Goal: Transaction & Acquisition: Obtain resource

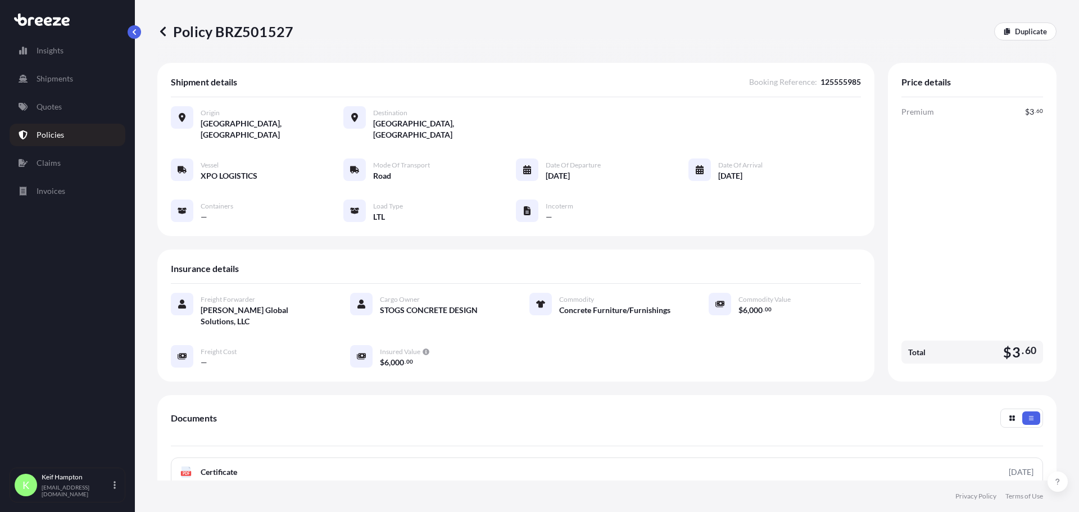
scroll to position [153, 0]
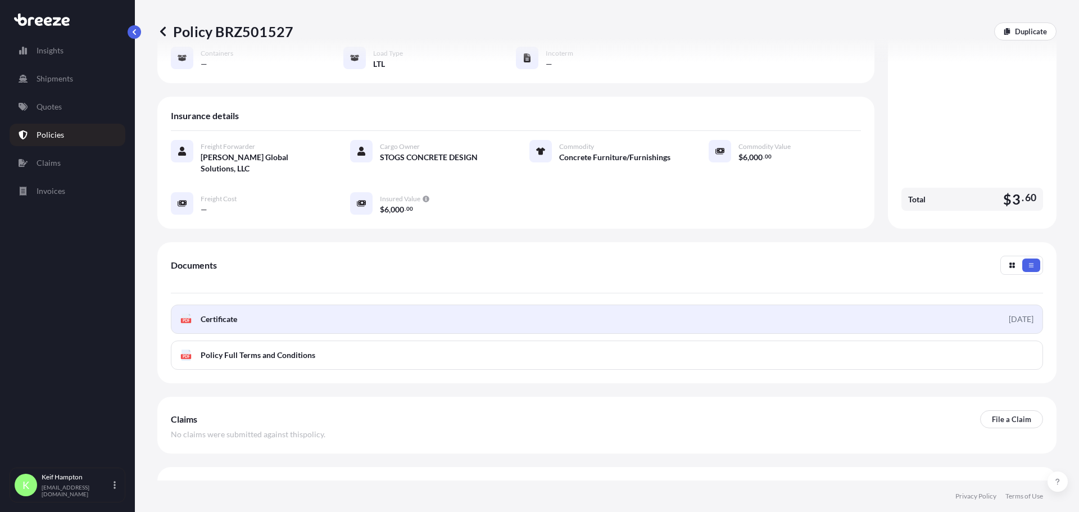
click at [196, 305] on link "PDF Certificate [DATE]" at bounding box center [607, 319] width 872 height 29
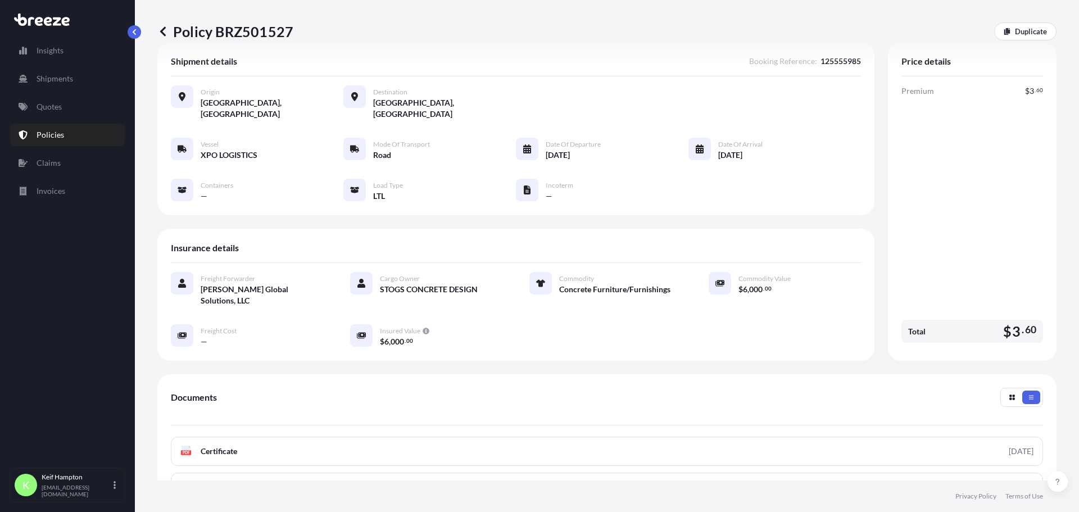
scroll to position [0, 0]
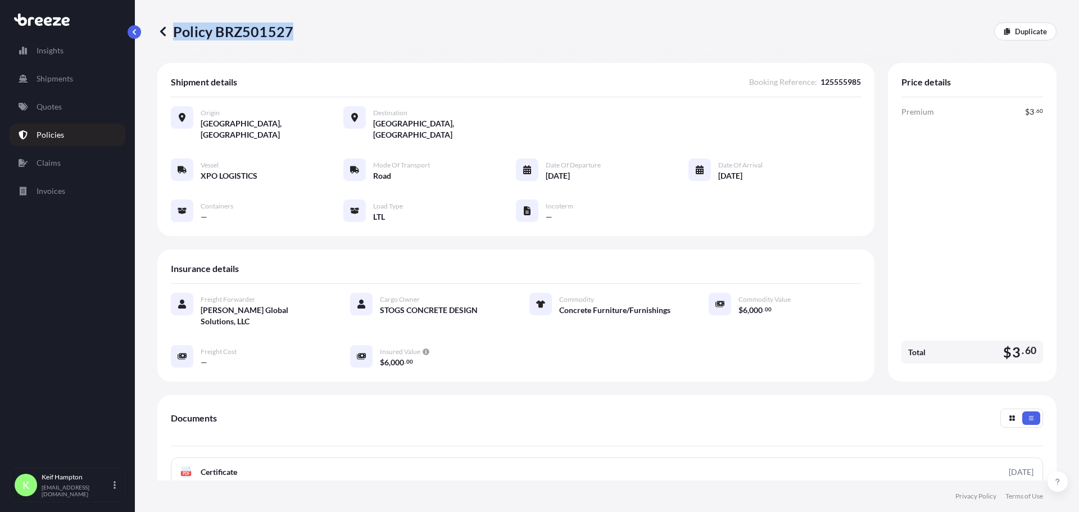
drag, startPoint x: 302, startPoint y: 34, endPoint x: 289, endPoint y: 33, distance: 13.5
click at [289, 33] on div "Policy BRZ501527 Duplicate" at bounding box center [606, 31] width 899 height 18
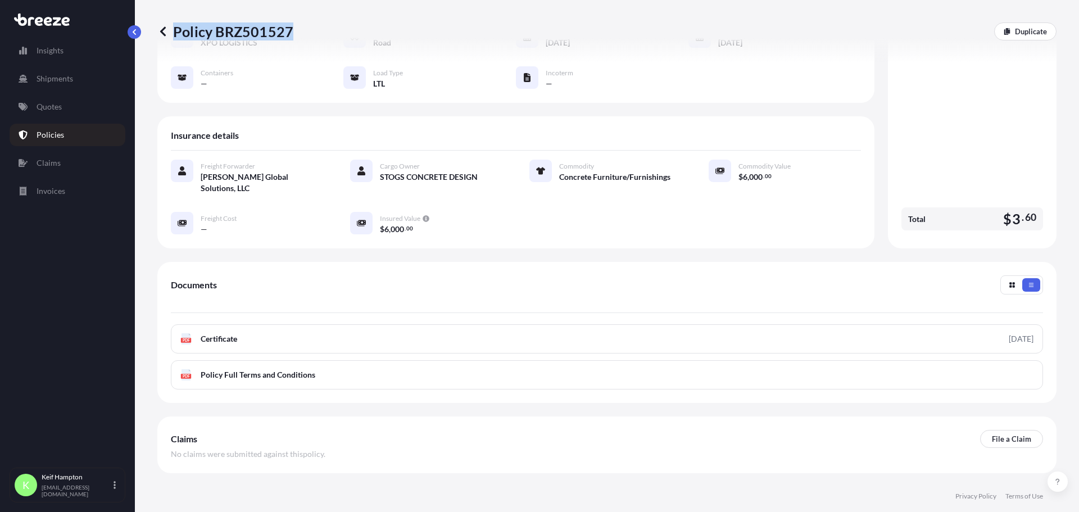
scroll to position [153, 0]
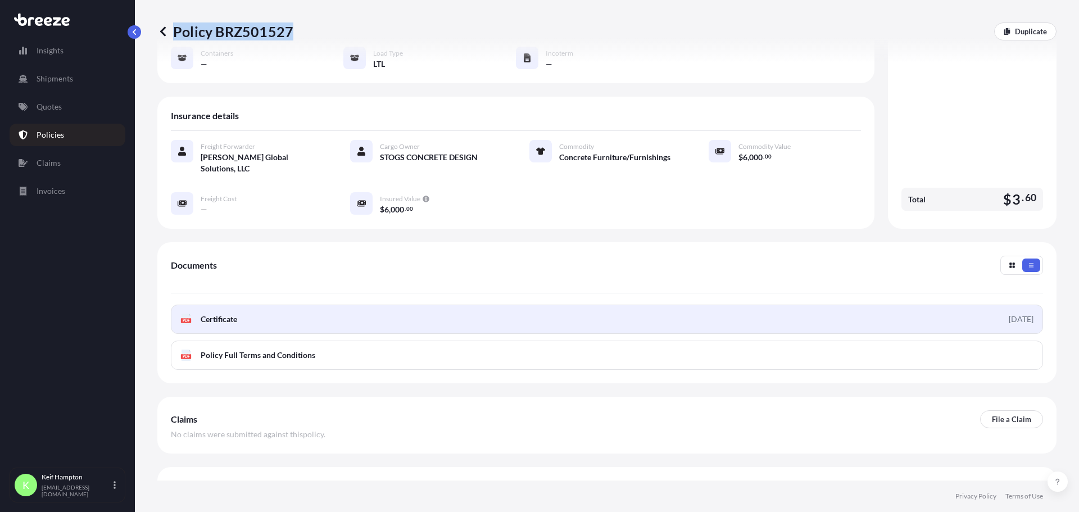
click at [217, 314] on span "Certificate" at bounding box center [219, 319] width 37 height 11
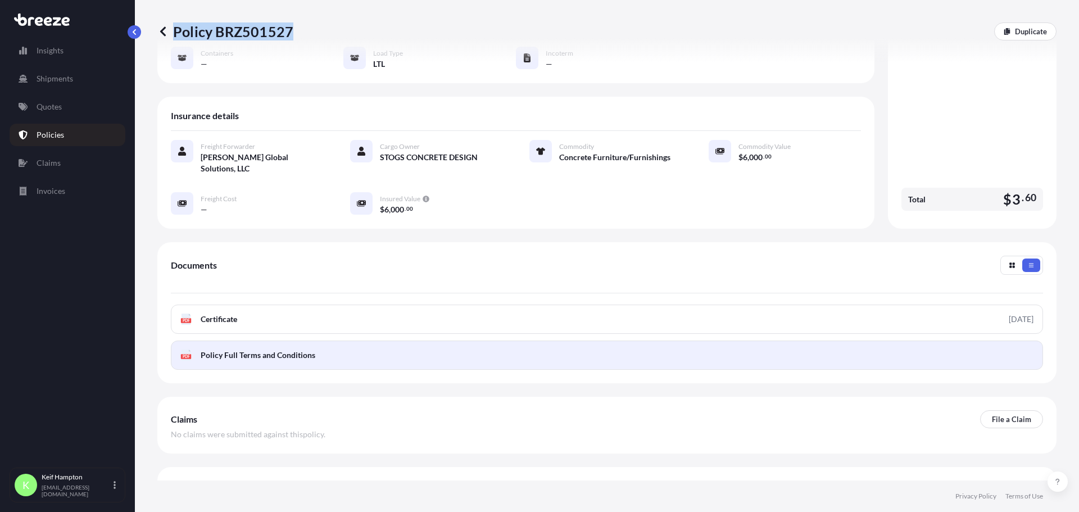
click at [272, 350] on span "Policy Full Terms and Conditions" at bounding box center [258, 355] width 115 height 11
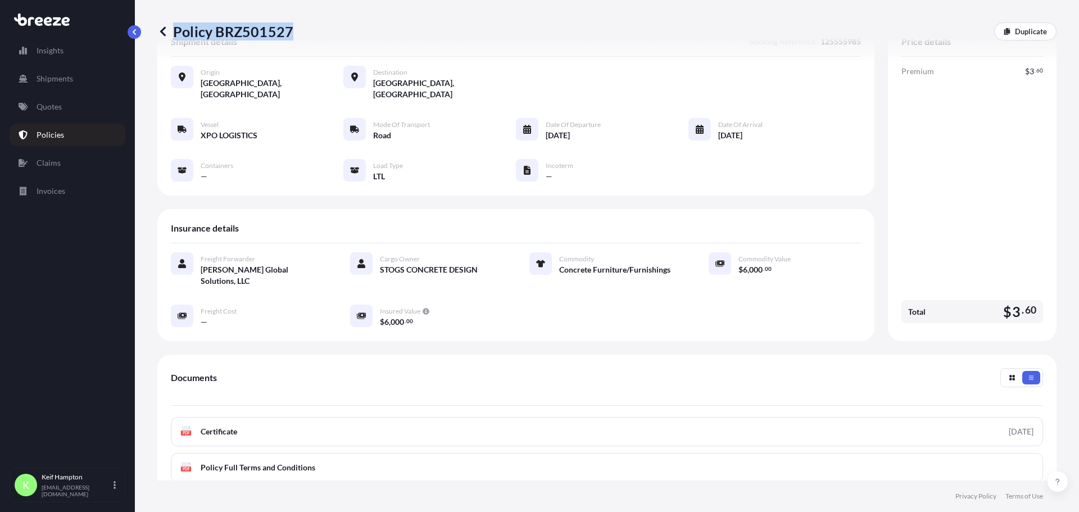
scroll to position [0, 0]
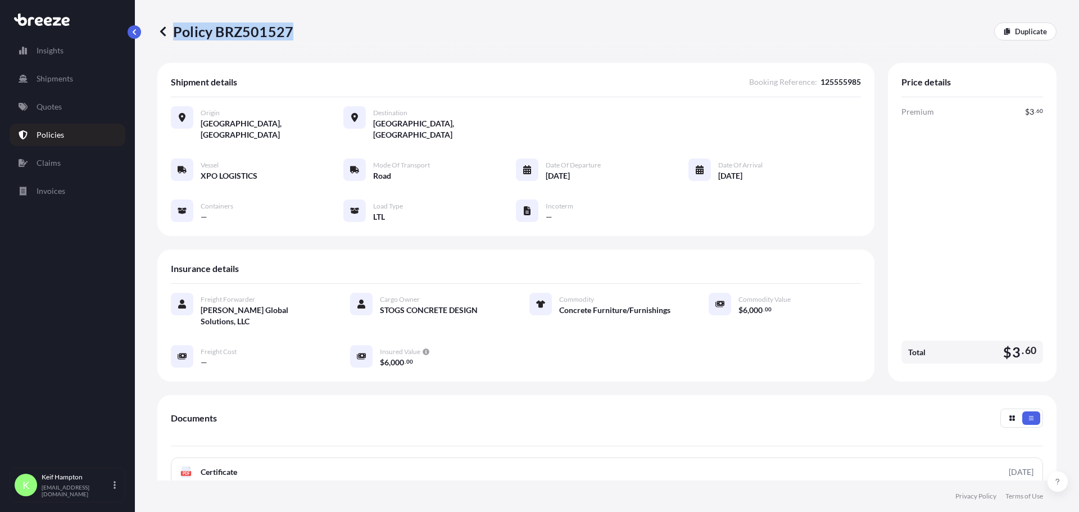
click at [51, 134] on p "Policies" at bounding box center [51, 134] width 28 height 11
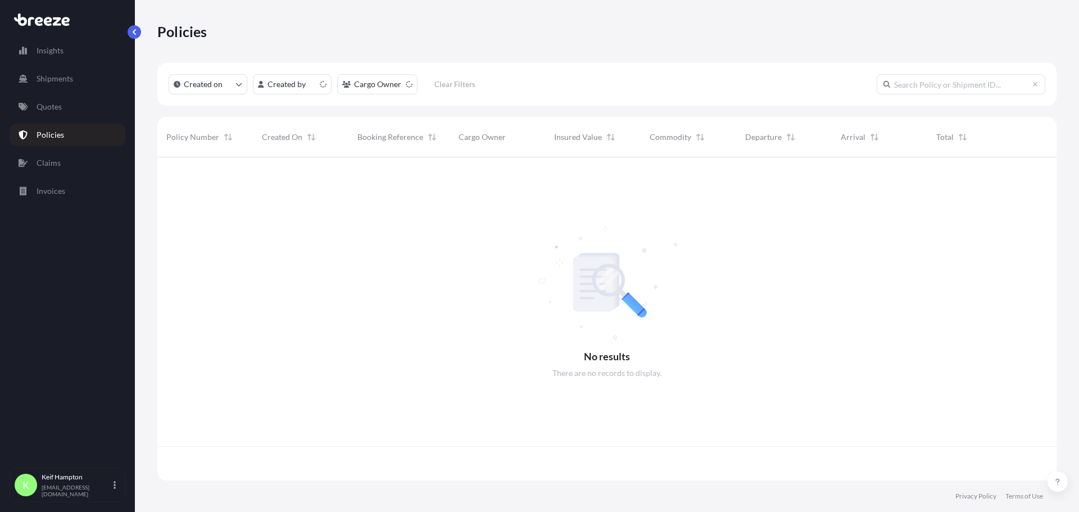
scroll to position [321, 891]
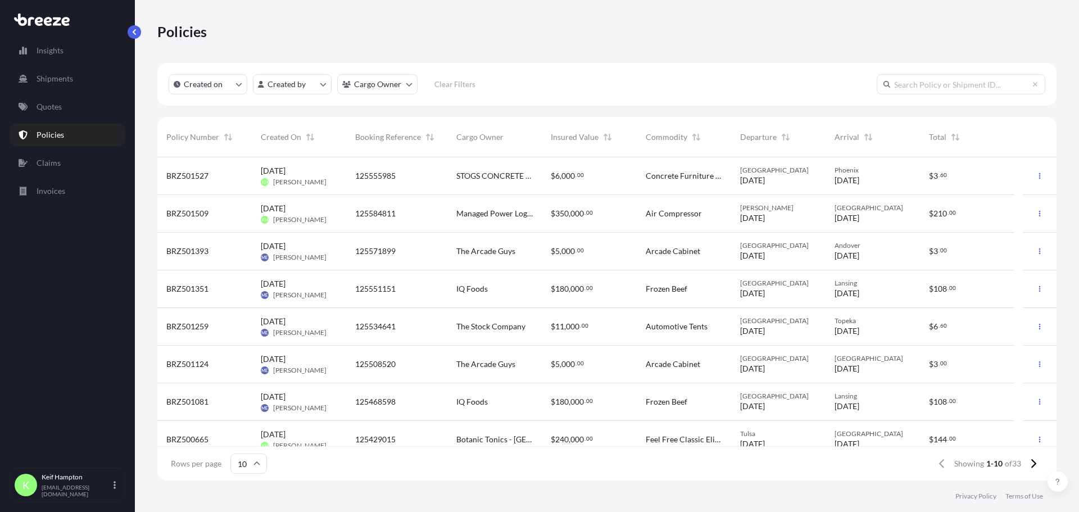
click at [466, 173] on span "STOGS CONCRETE DESIGN" at bounding box center [494, 175] width 76 height 11
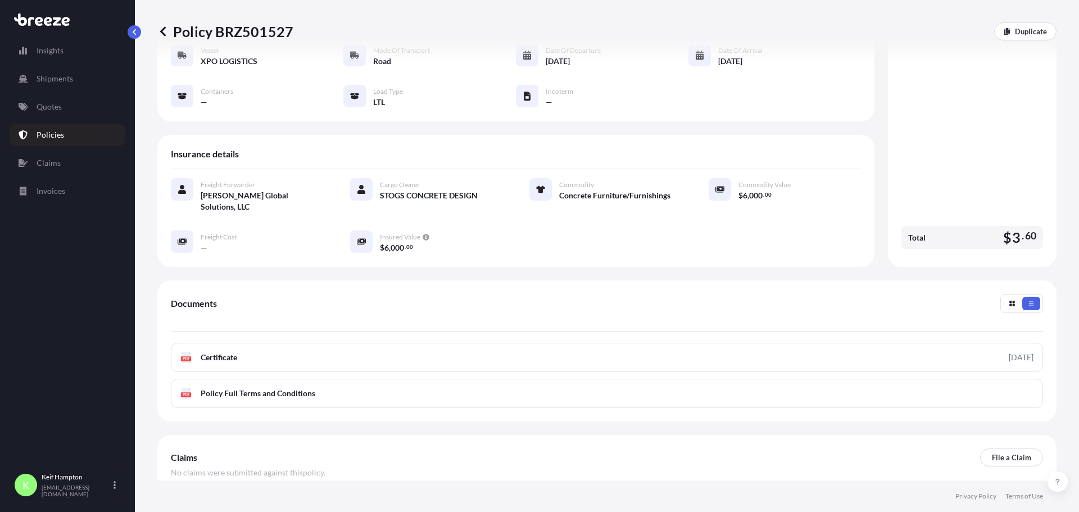
scroll to position [153, 0]
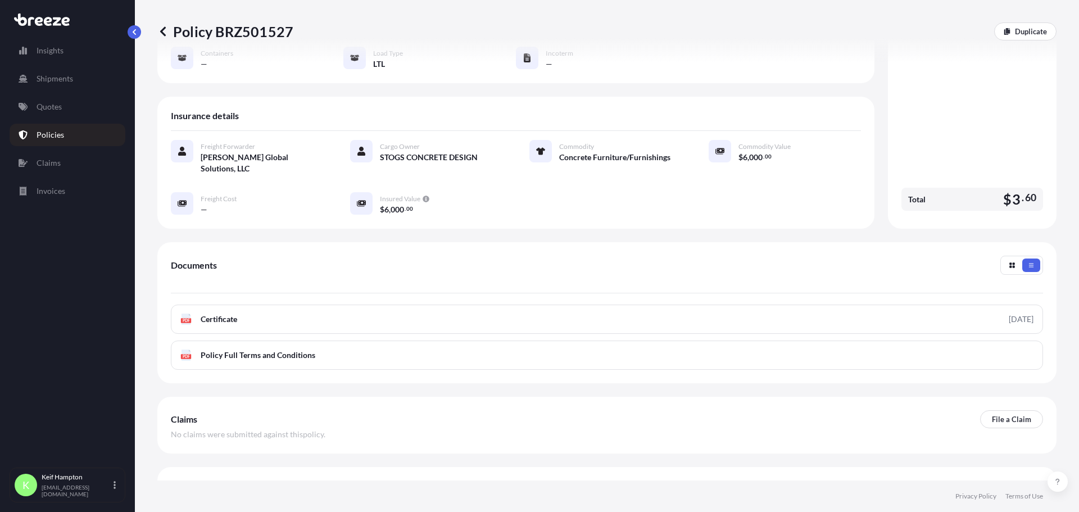
click at [548, 410] on div "Claims File a Claim" at bounding box center [607, 419] width 872 height 18
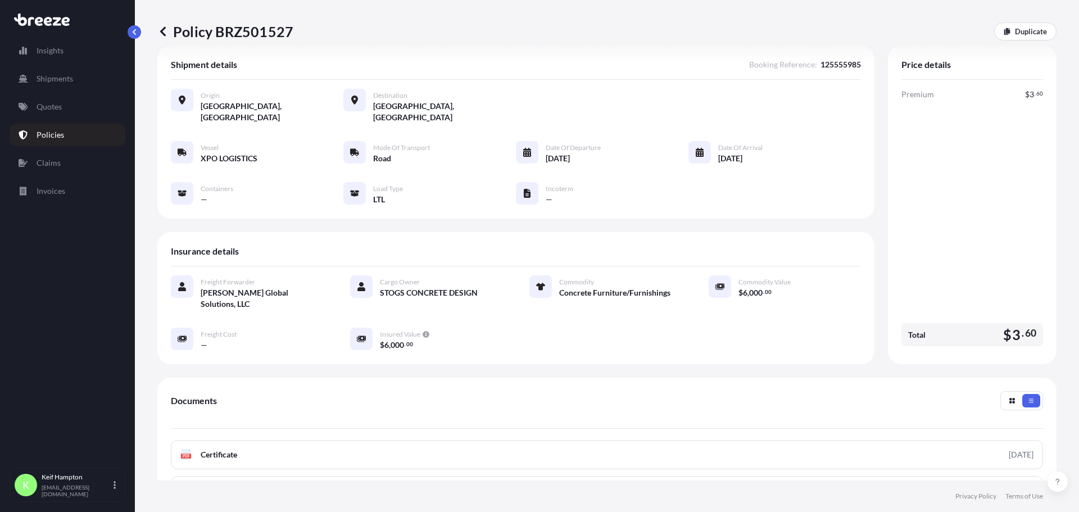
scroll to position [0, 0]
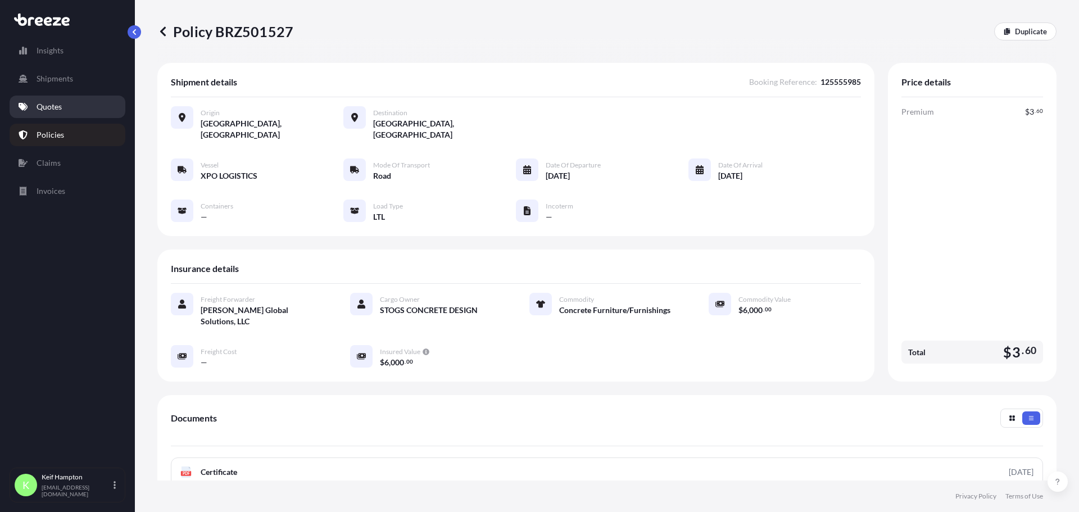
click at [78, 110] on link "Quotes" at bounding box center [68, 107] width 116 height 22
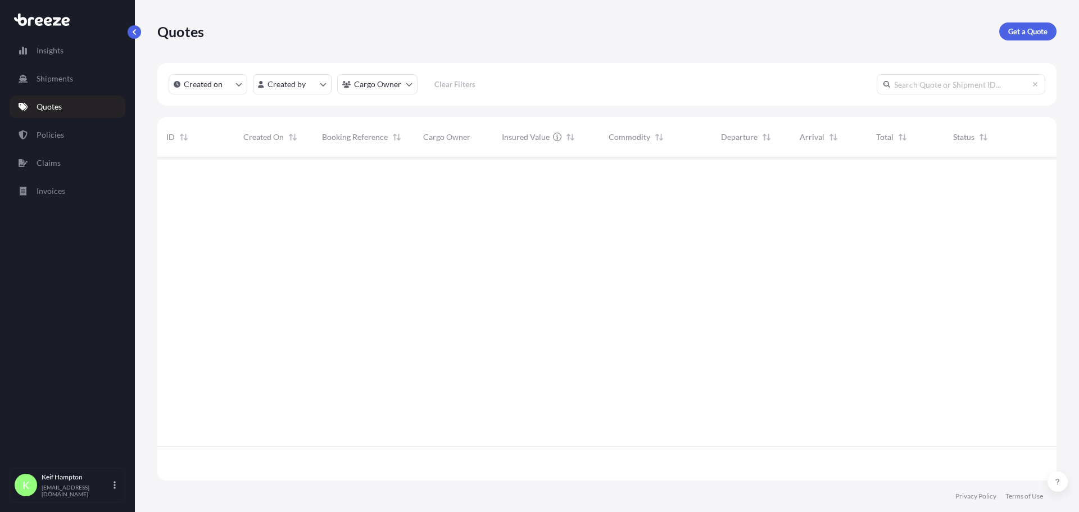
scroll to position [321, 891]
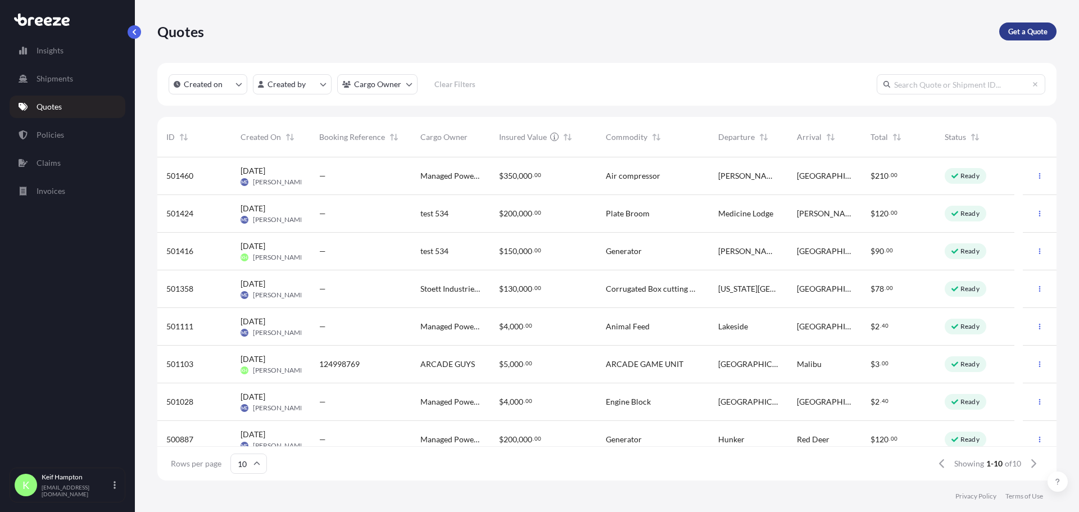
click at [1026, 33] on p "Get a Quote" at bounding box center [1027, 31] width 39 height 11
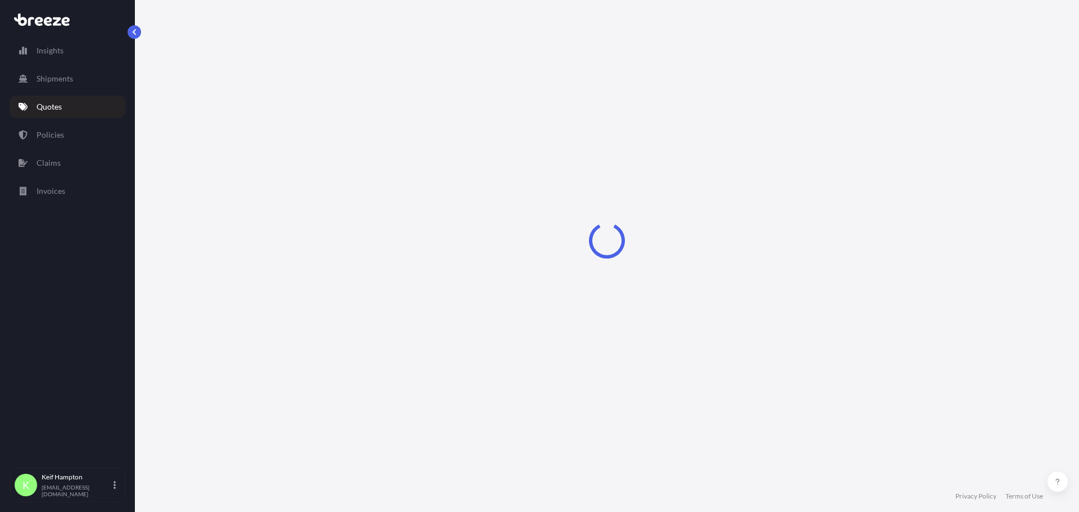
select select "Road"
select select "1"
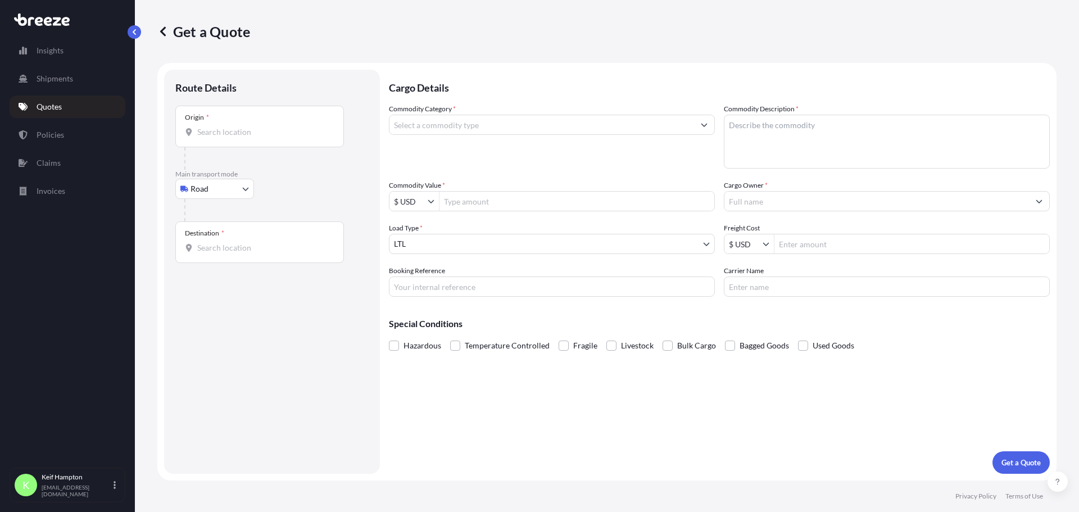
click at [236, 139] on div "Origin *" at bounding box center [259, 127] width 169 height 42
click at [236, 138] on input "Origin *" at bounding box center [263, 131] width 133 height 11
click at [265, 136] on input "Origin * Please select an origin" at bounding box center [263, 131] width 133 height 11
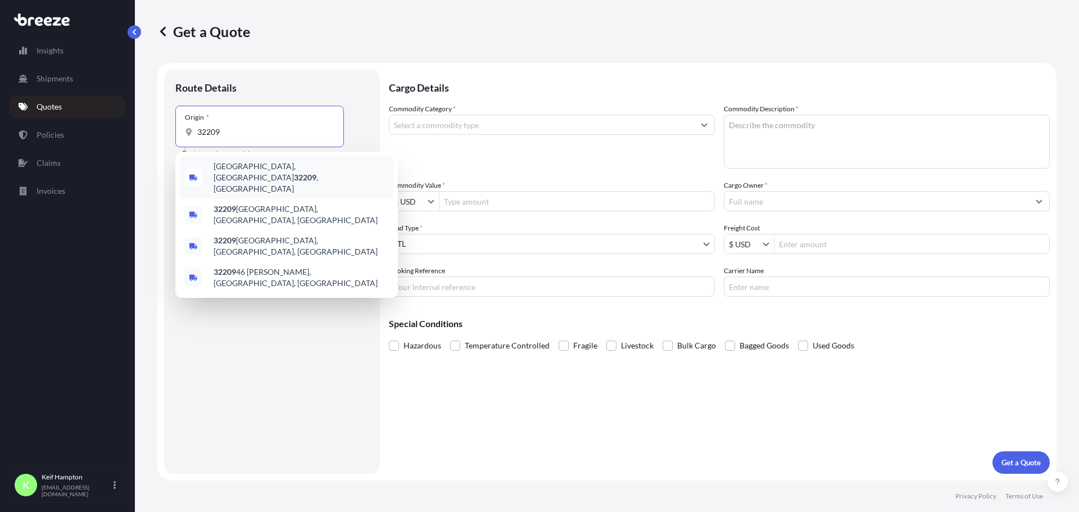
click at [259, 174] on span "[GEOGRAPHIC_DATA] , [GEOGRAPHIC_DATA]" at bounding box center [301, 178] width 175 height 34
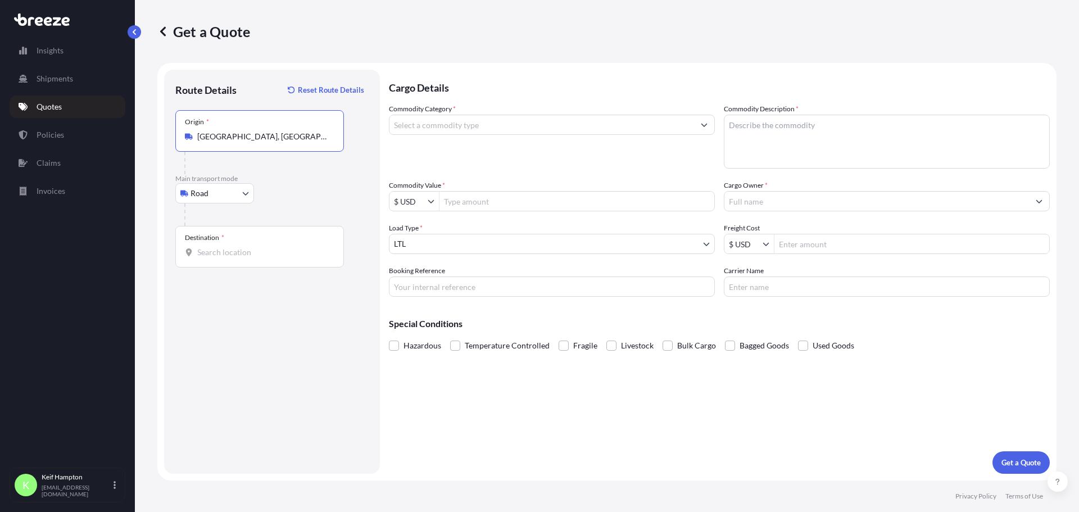
type input "[GEOGRAPHIC_DATA], [GEOGRAPHIC_DATA]"
click at [250, 253] on input "Destination *" at bounding box center [263, 252] width 133 height 11
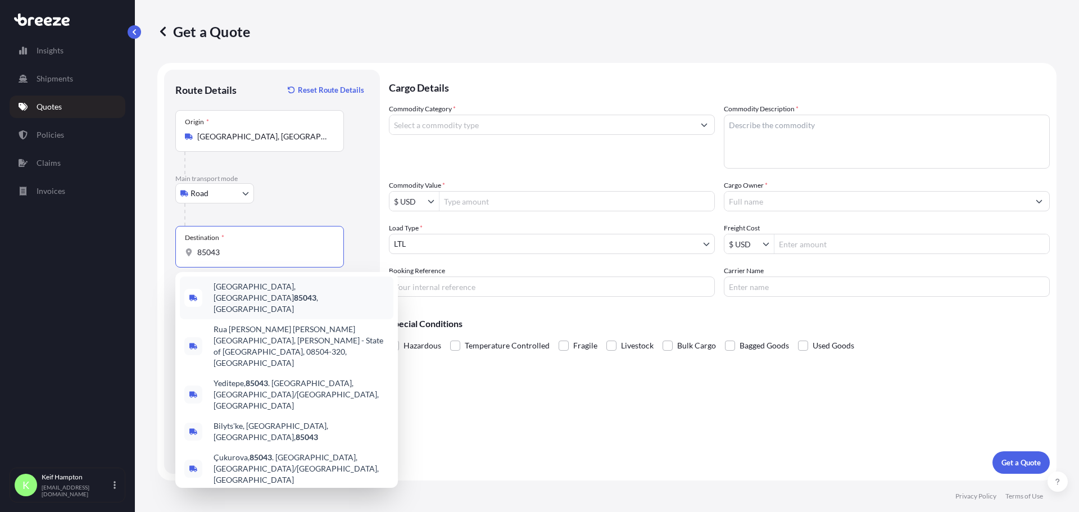
click at [251, 288] on span "[GEOGRAPHIC_DATA] , [GEOGRAPHIC_DATA]" at bounding box center [301, 298] width 175 height 34
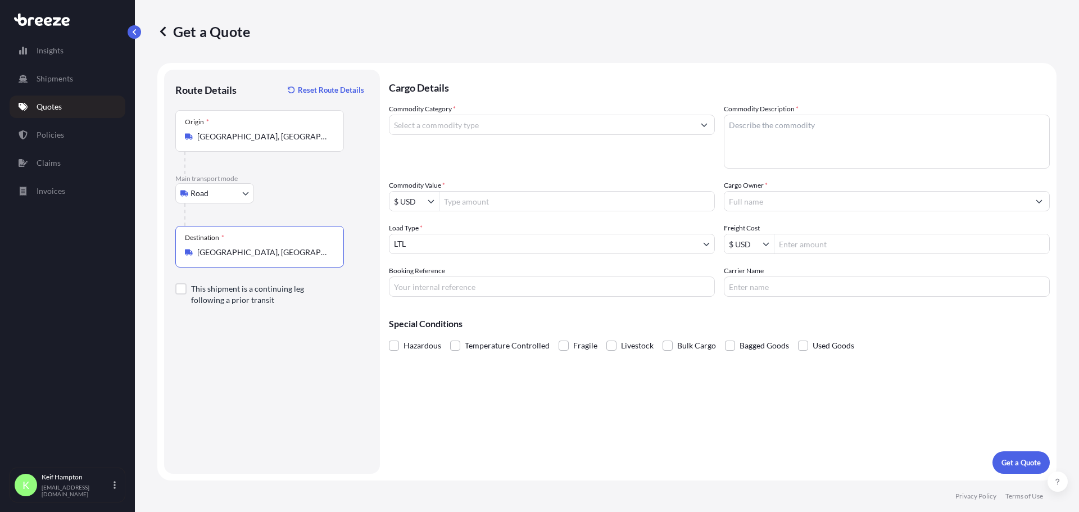
type input "[GEOGRAPHIC_DATA], [GEOGRAPHIC_DATA]"
click at [496, 199] on input "Commodity Value *" at bounding box center [576, 201] width 275 height 20
click at [498, 200] on input "Commodity Value *" at bounding box center [576, 201] width 275 height 20
type input "6,000"
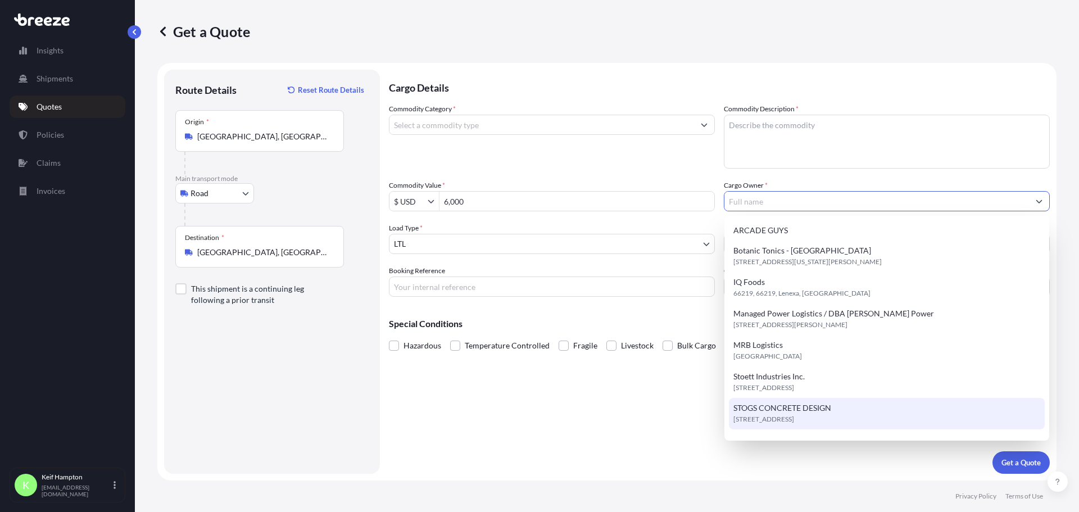
click at [794, 419] on span "[STREET_ADDRESS]" at bounding box center [763, 419] width 61 height 11
type input "STOGS CONCRETE DESIGN"
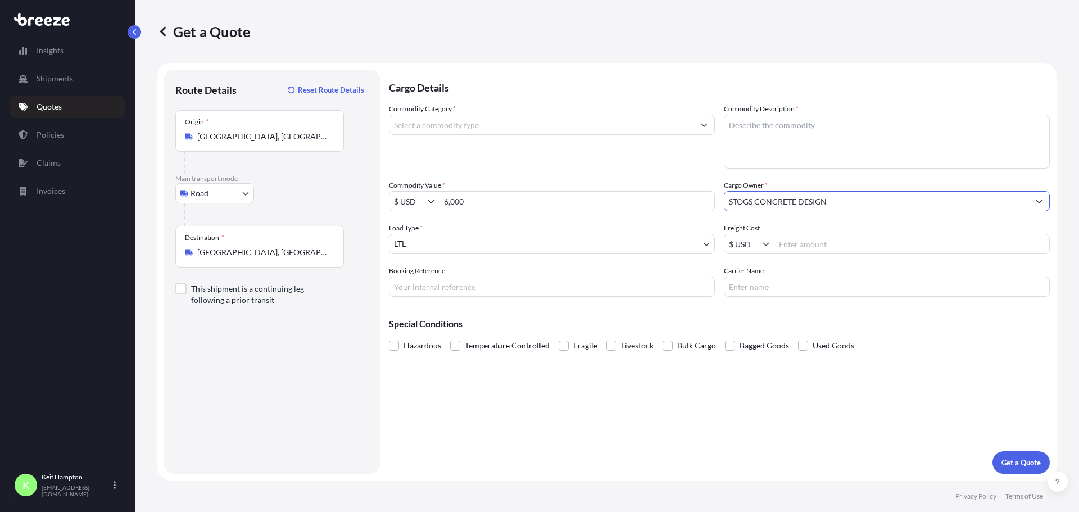
click at [869, 122] on textarea "Commodity Description *" at bounding box center [887, 142] width 326 height 54
click at [822, 158] on textarea "Commodity Description *" at bounding box center [887, 142] width 326 height 54
paste textarea "Furniture,-cast concrete"
type textarea "Furniture,-cast concrete"
click at [556, 123] on input "Commodity Category *" at bounding box center [541, 125] width 305 height 20
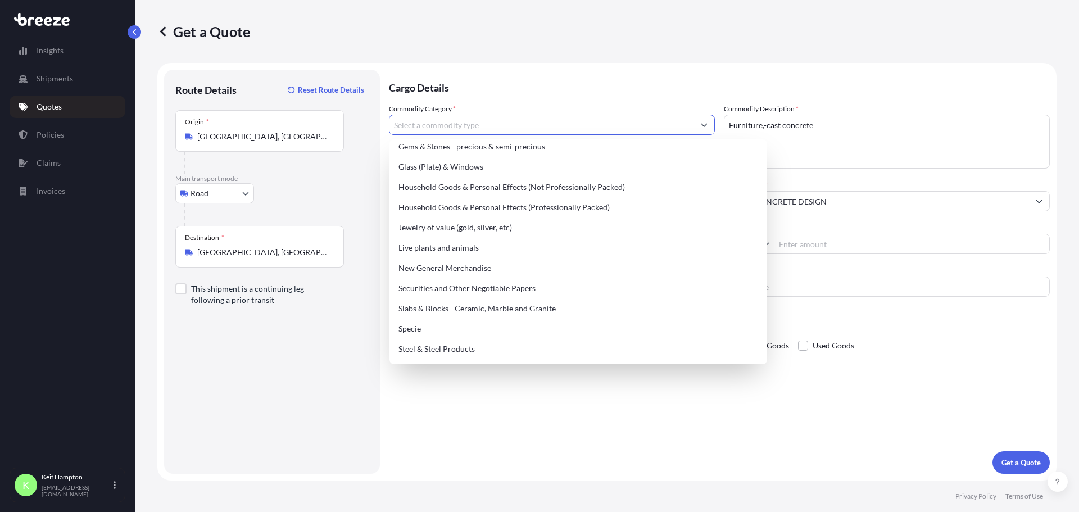
scroll to position [377, 0]
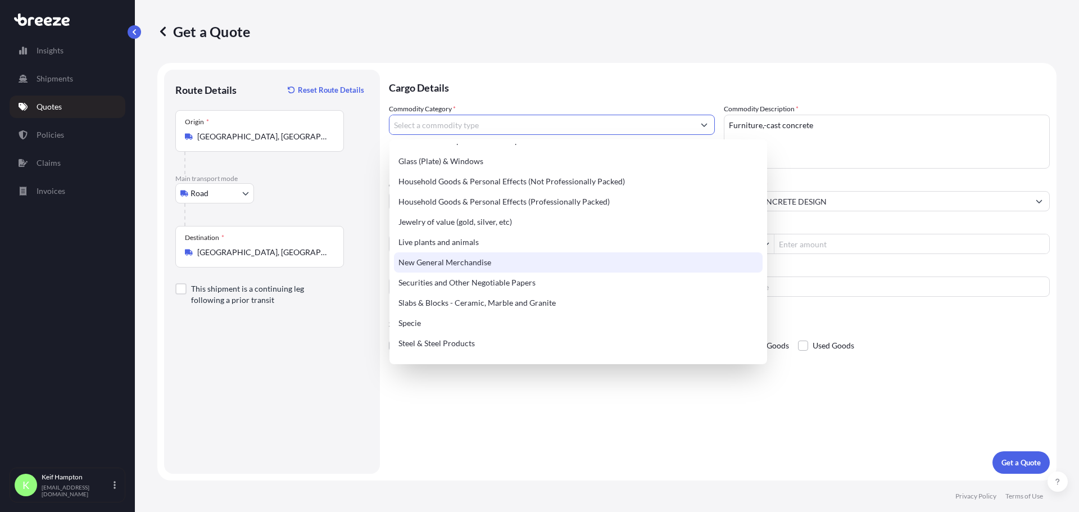
click at [481, 259] on div "New General Merchandise" at bounding box center [578, 262] width 369 height 20
type input "New General Merchandise"
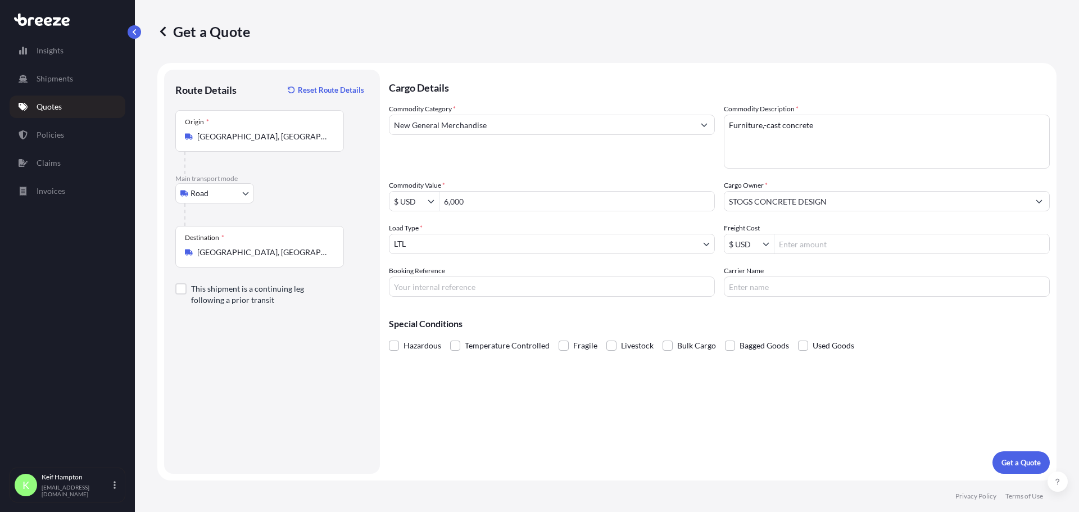
drag, startPoint x: 629, startPoint y: 398, endPoint x: 623, endPoint y: 377, distance: 22.2
click at [629, 397] on div "Cargo Details Commodity Category * New General Merchandise Commodity Descriptio…" at bounding box center [719, 272] width 661 height 404
click at [799, 285] on input "Carrier Name" at bounding box center [887, 286] width 326 height 20
type input "XPO LOGISTICS"
click at [471, 282] on input "Booking Reference" at bounding box center [552, 286] width 326 height 20
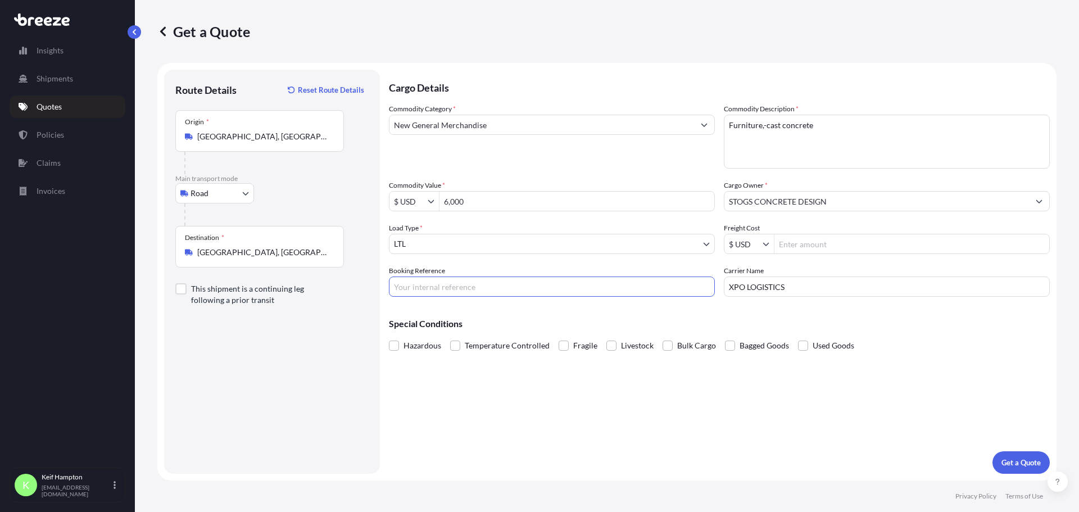
click at [507, 287] on input "Booking Reference" at bounding box center [552, 286] width 326 height 20
type input "Test"
click at [1035, 463] on p "Get a Quote" at bounding box center [1020, 462] width 39 height 11
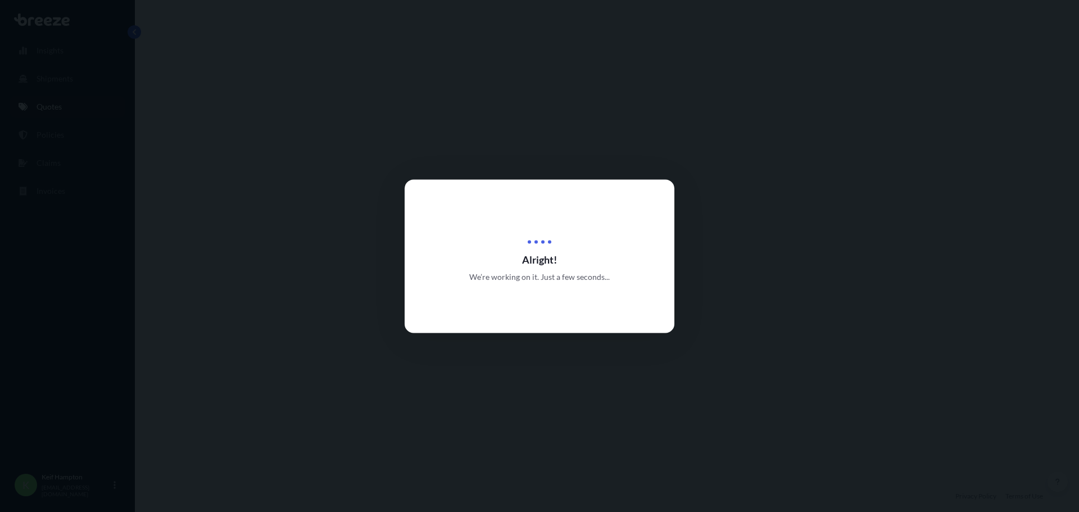
select select "Road"
select select "1"
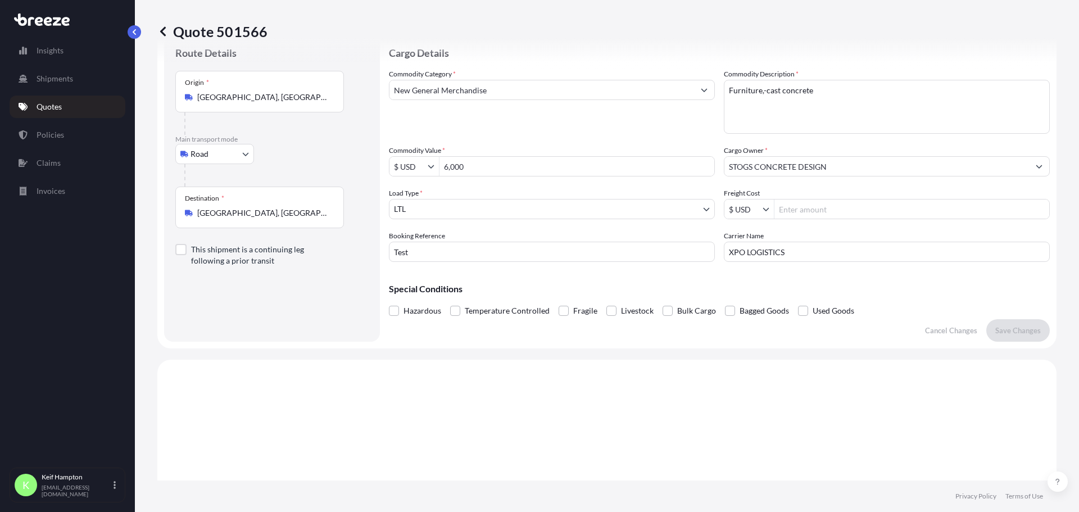
scroll to position [559, 0]
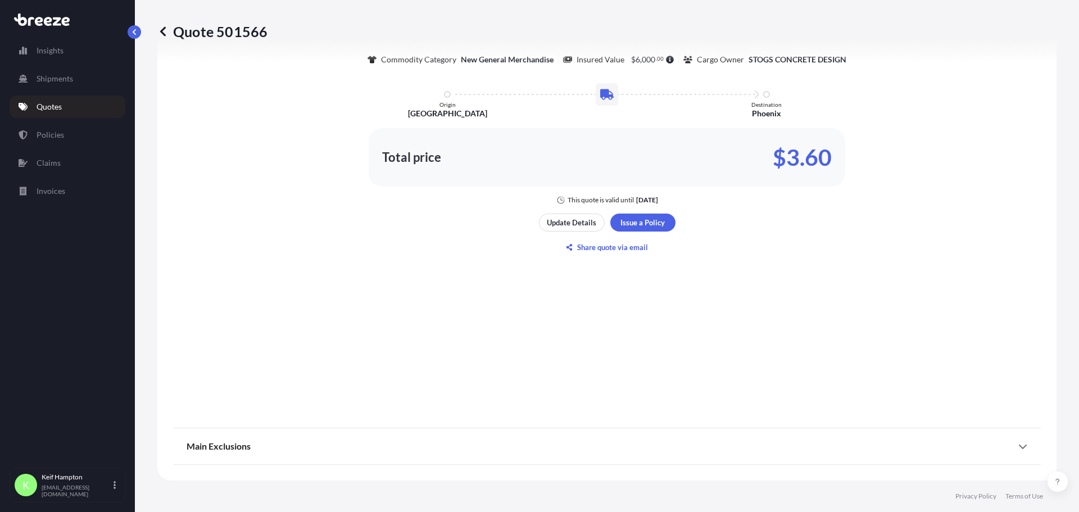
click at [1009, 438] on div "Main Exclusions" at bounding box center [607, 446] width 841 height 27
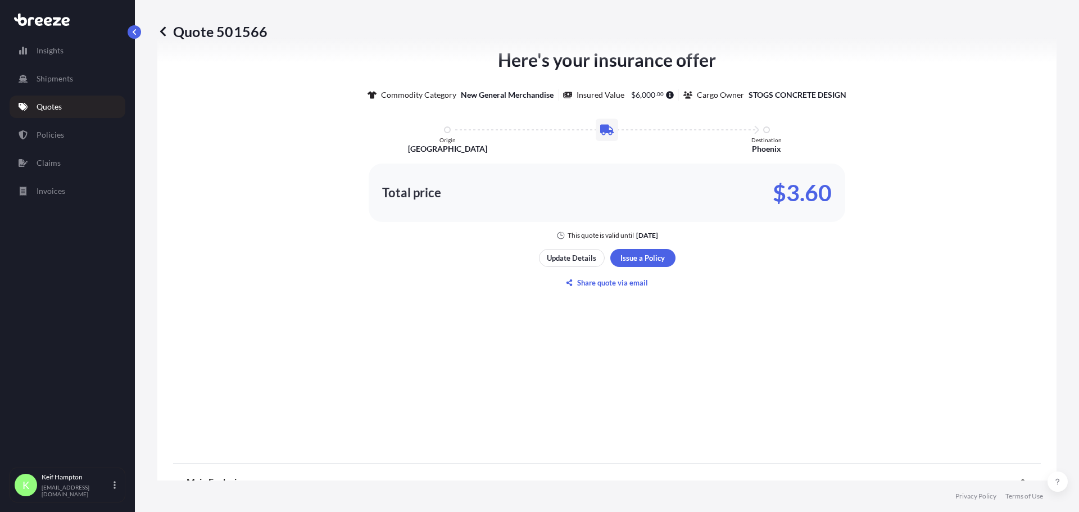
scroll to position [0, 0]
